Goal: Task Accomplishment & Management: Manage account settings

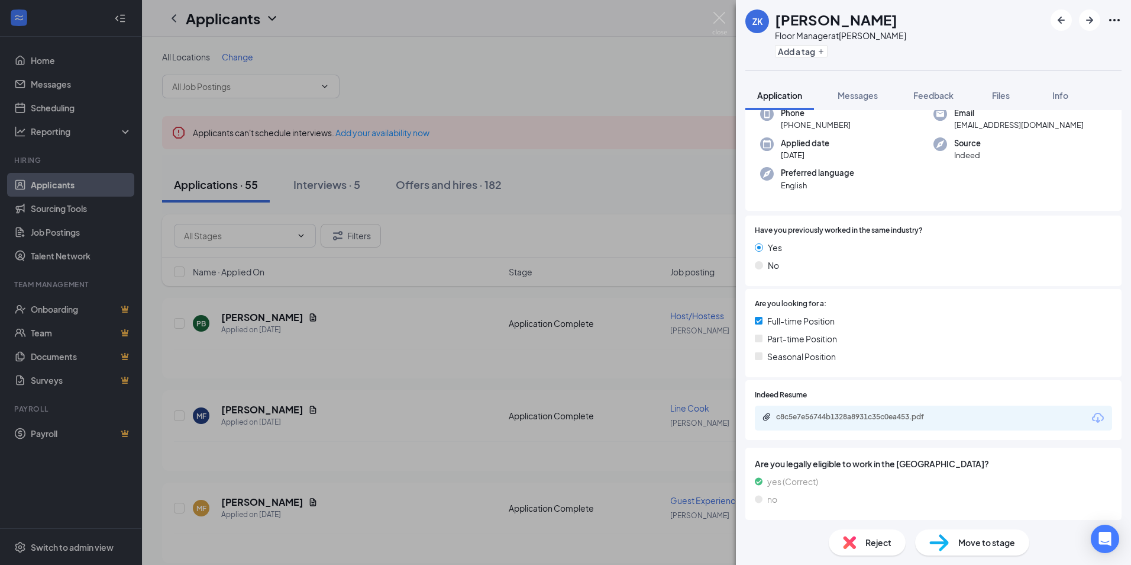
scroll to position [72, 0]
click at [785, 409] on div "c8c5e7e56744b1328a8931c35c0ea453.pdf" at bounding box center [859, 413] width 166 height 9
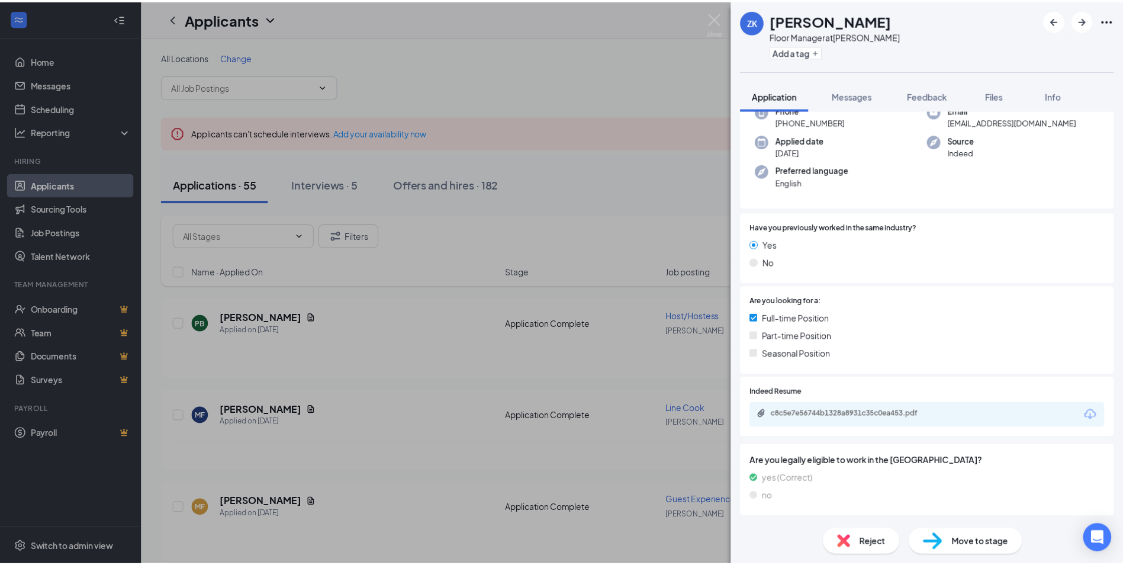
scroll to position [67, 0]
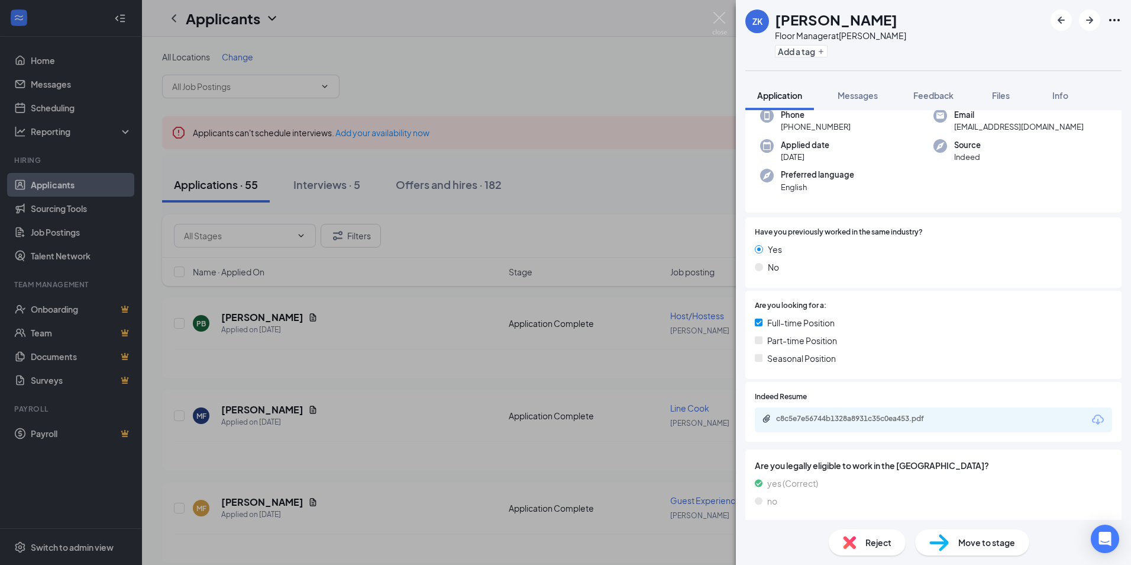
click at [627, 75] on div "ZK [PERSON_NAME] Floor Manager at [PERSON_NAME] Add a tag Application Messages …" at bounding box center [565, 282] width 1131 height 565
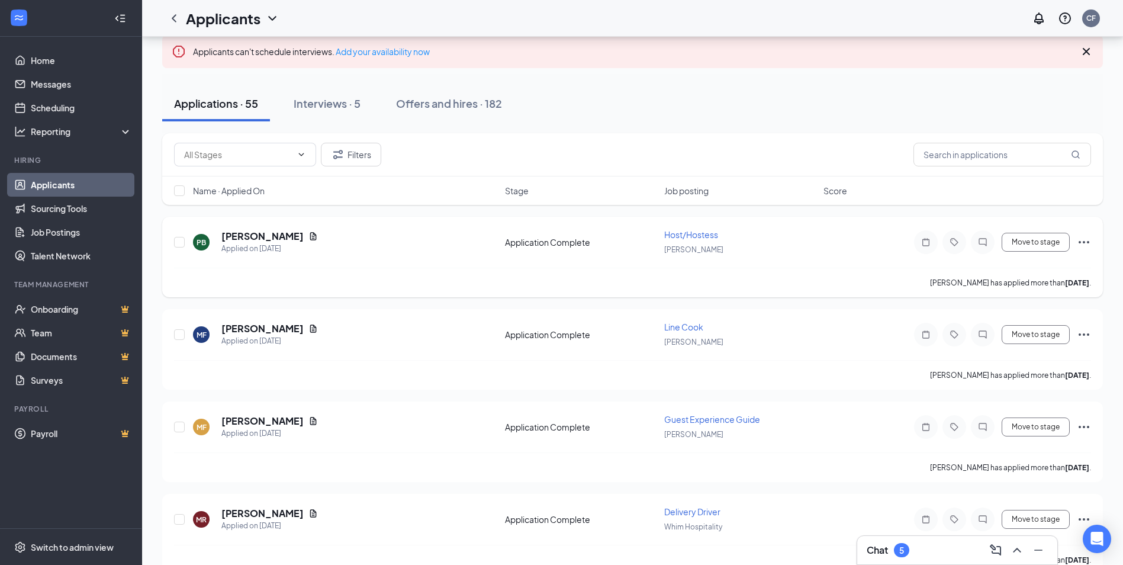
scroll to position [118, 0]
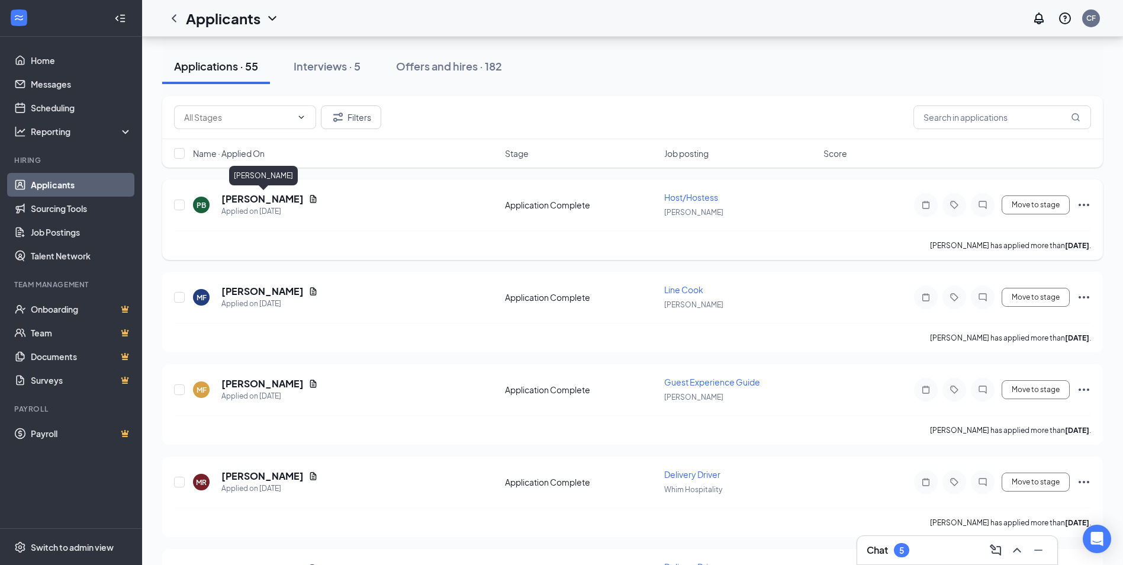
click at [248, 197] on h5 "[PERSON_NAME]" at bounding box center [262, 198] width 82 height 13
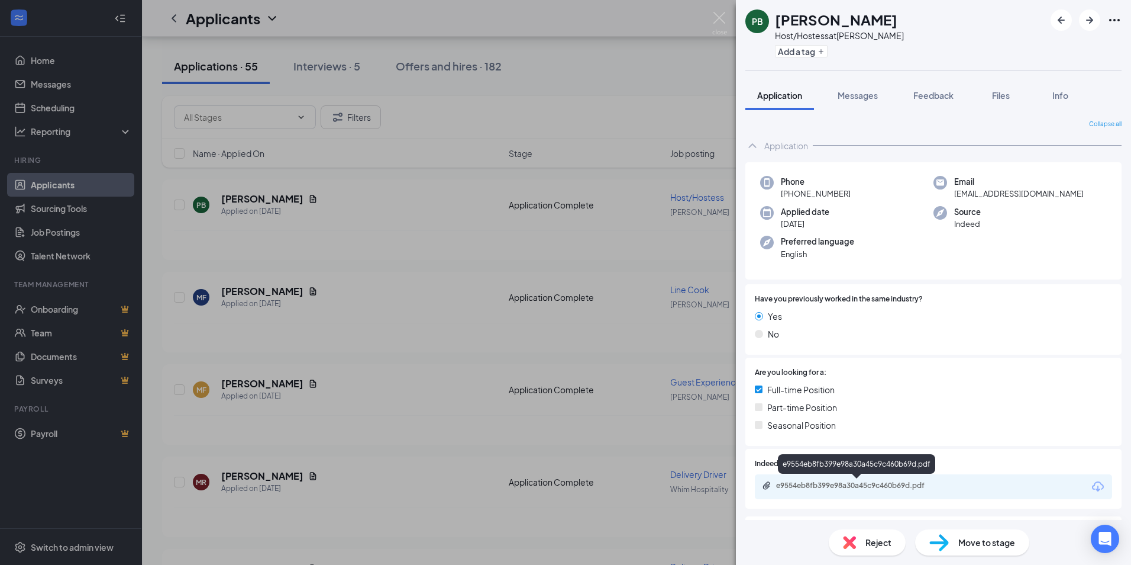
click at [783, 486] on div "e9554eb8fb399e98a30a45c9c460b69d.pdf" at bounding box center [859, 484] width 166 height 9
click at [714, 17] on img at bounding box center [719, 23] width 15 height 23
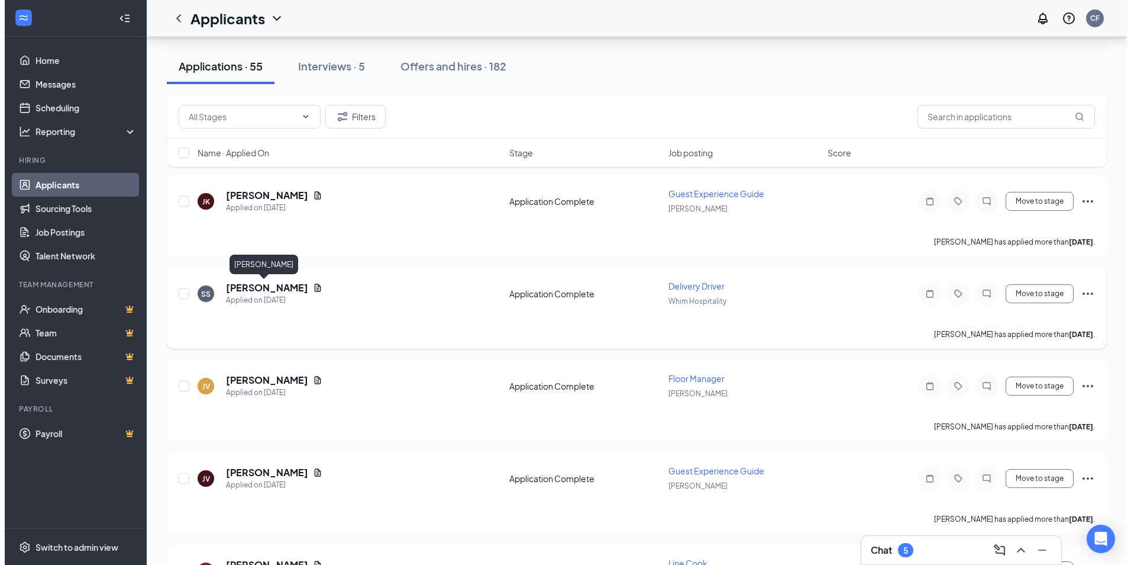
scroll to position [888, 0]
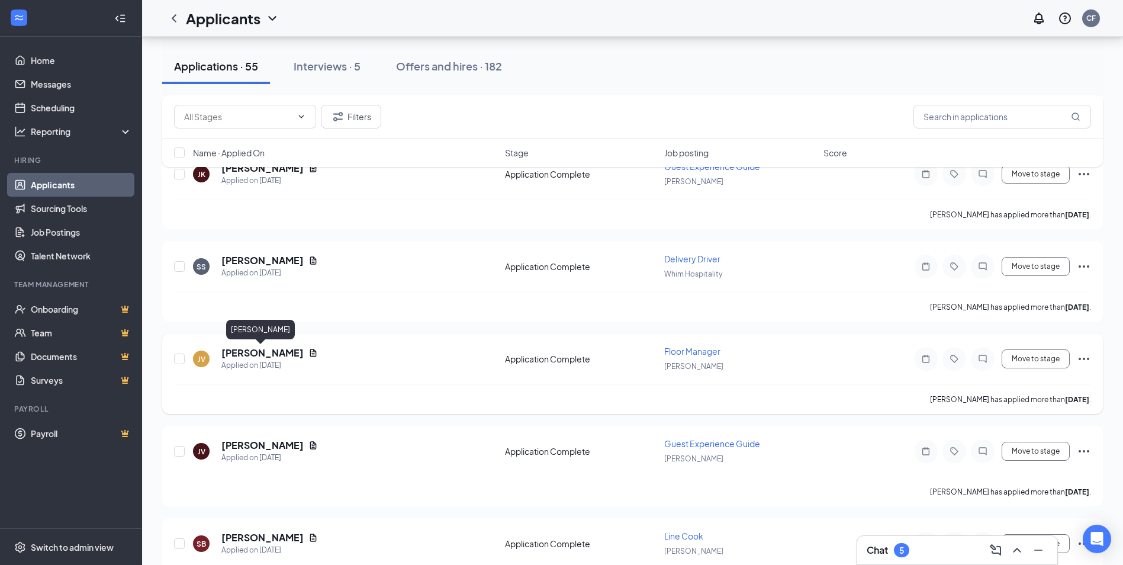
click at [245, 352] on h5 "[PERSON_NAME]" at bounding box center [262, 352] width 82 height 13
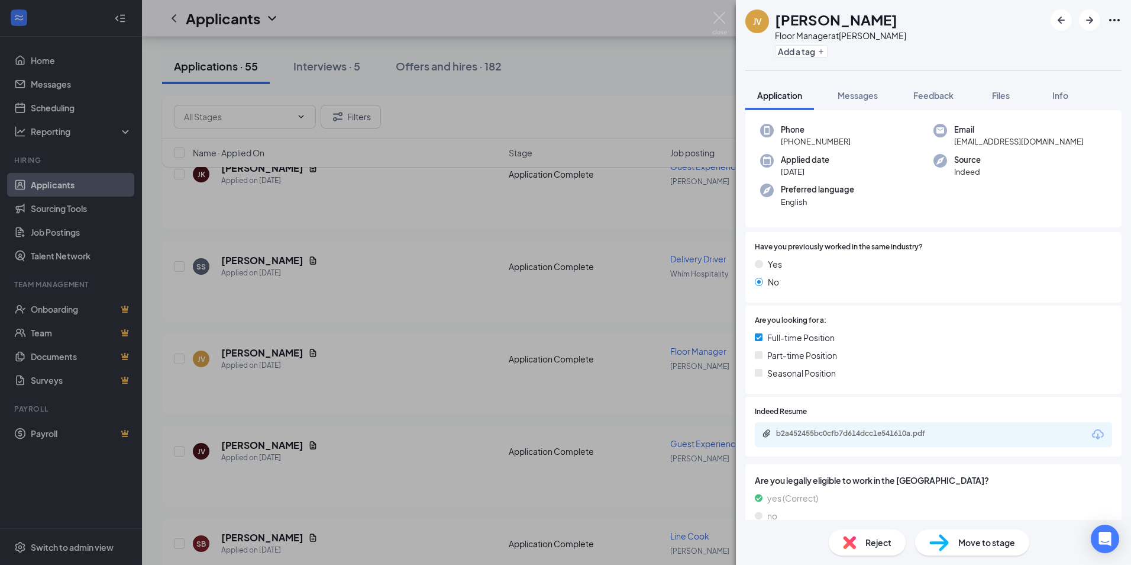
scroll to position [99, 0]
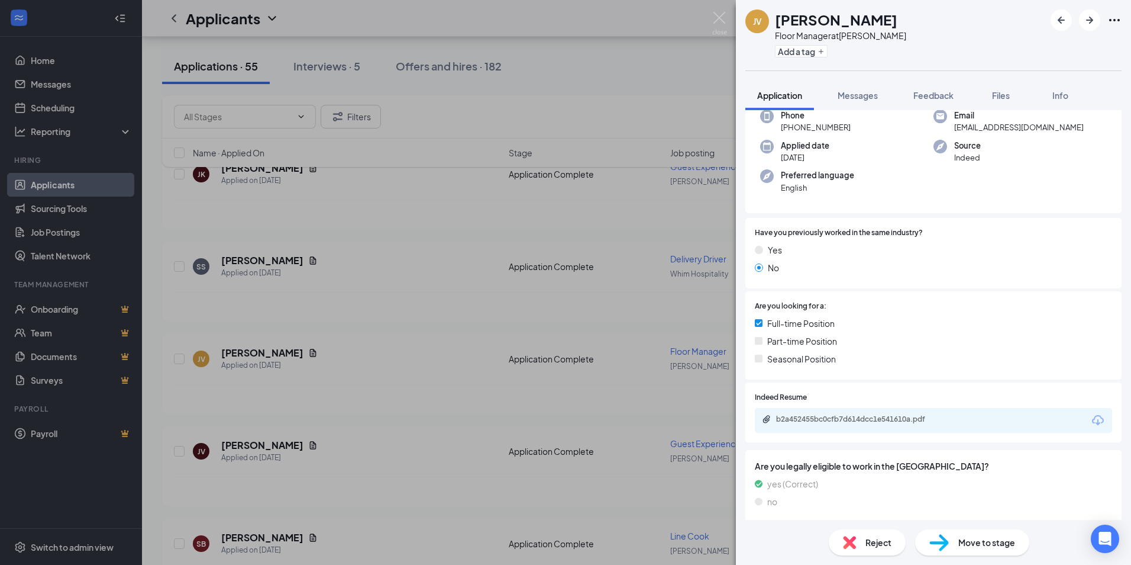
click at [801, 414] on div "b2a452455bc0cfb7d614dcc1e541610a.pdf" at bounding box center [933, 420] width 357 height 25
click at [782, 418] on div "b2a452455bc0cfb7d614dcc1e541610a.pdf" at bounding box center [859, 418] width 166 height 9
